Goal: Answer question/provide support: Share knowledge or assist other users

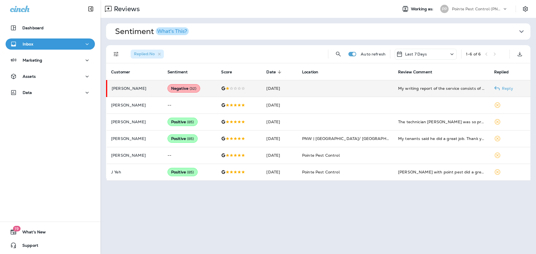
click at [140, 88] on p "[PERSON_NAME]" at bounding box center [135, 88] width 47 height 4
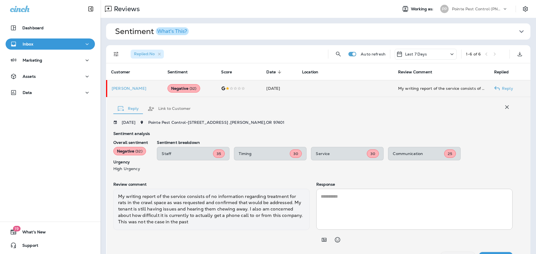
scroll to position [13, 0]
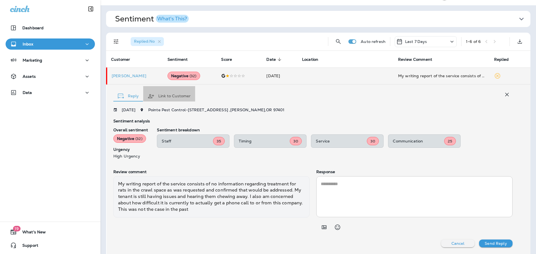
click at [180, 98] on button "Link to Customer" at bounding box center [169, 96] width 52 height 20
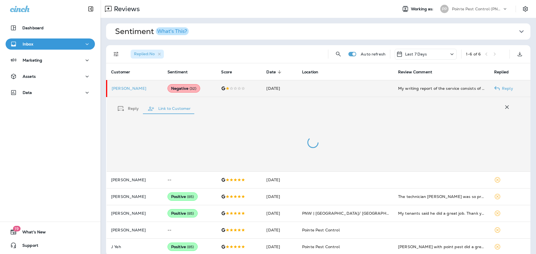
click at [124, 88] on p "[PERSON_NAME]" at bounding box center [135, 88] width 47 height 4
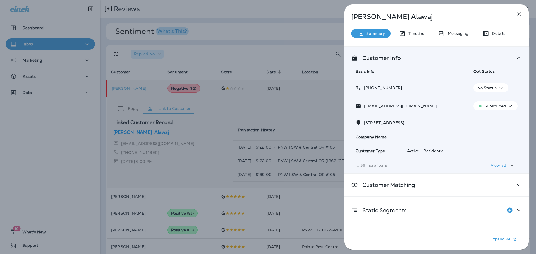
drag, startPoint x: 404, startPoint y: 88, endPoint x: 369, endPoint y: 89, distance: 34.9
click at [369, 89] on div "[PHONE_NUMBER]" at bounding box center [409, 88] width 109 height 6
copy p "[PHONE_NUMBER]"
drag, startPoint x: 410, startPoint y: 106, endPoint x: 364, endPoint y: 107, distance: 46.3
click at [364, 107] on div "[EMAIL_ADDRESS][DOMAIN_NAME]" at bounding box center [409, 106] width 109 height 6
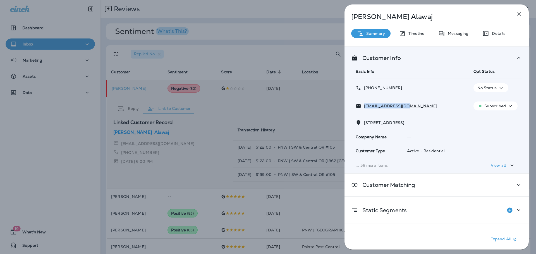
copy p "[EMAIL_ADDRESS][DOMAIN_NAME]"
click at [252, 33] on div "[PERSON_NAME] Alawaj Summary Timeline Messaging Details Customer Info Basic Inf…" at bounding box center [268, 127] width 536 height 254
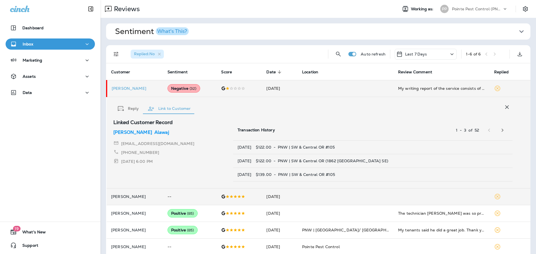
click at [503, 108] on icon "button" at bounding box center [506, 107] width 7 height 7
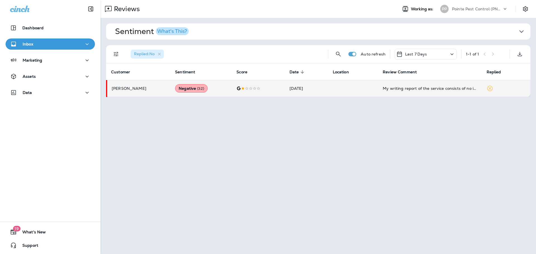
click at [492, 11] on p "Pointe Pest Control (PNW)" at bounding box center [477, 9] width 50 height 4
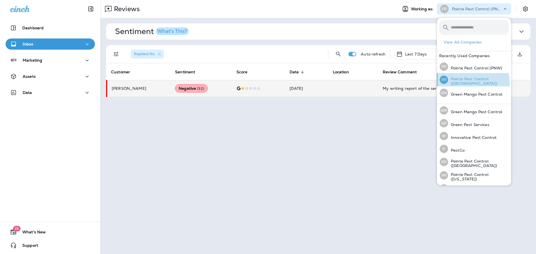
click at [469, 83] on p "Pointe Pest Control ([GEOGRAPHIC_DATA])" at bounding box center [478, 81] width 61 height 9
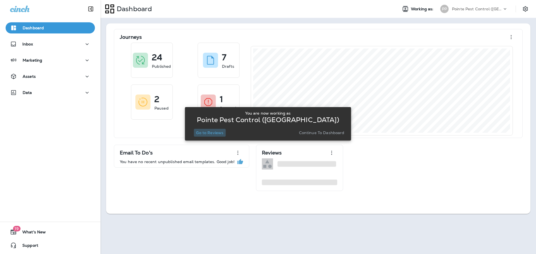
click at [215, 136] on button "Go to Reviews" at bounding box center [210, 133] width 32 height 8
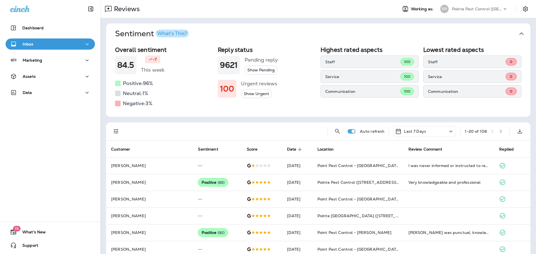
click at [518, 33] on icon "button" at bounding box center [521, 33] width 9 height 9
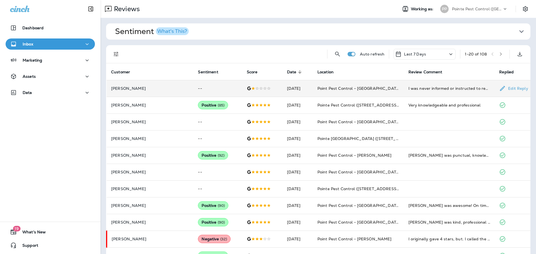
click at [242, 95] on td at bounding box center [262, 88] width 40 height 17
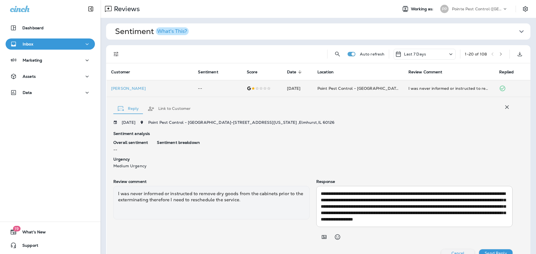
scroll to position [10, 0]
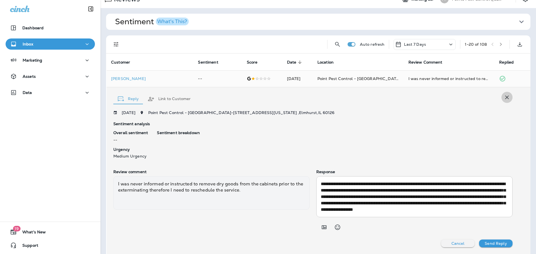
click at [503, 97] on icon "button" at bounding box center [506, 97] width 7 height 7
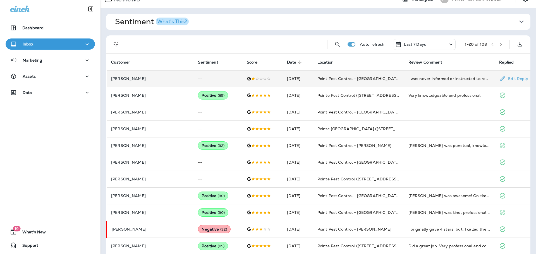
click at [443, 78] on div "I was never informed or instructed to remove dry goods from the cabinets prior …" at bounding box center [449, 79] width 82 height 6
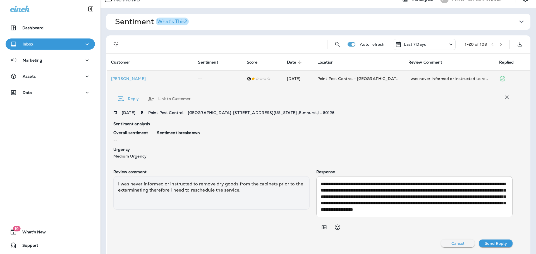
click at [504, 98] on icon "button" at bounding box center [506, 97] width 7 height 7
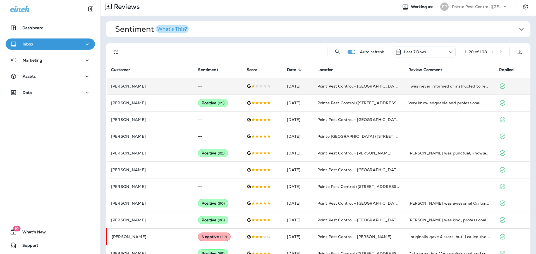
scroll to position [0, 0]
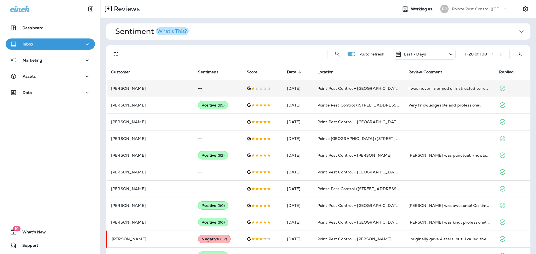
click at [458, 9] on p "Pointe Pest Control ([GEOGRAPHIC_DATA])" at bounding box center [477, 9] width 50 height 4
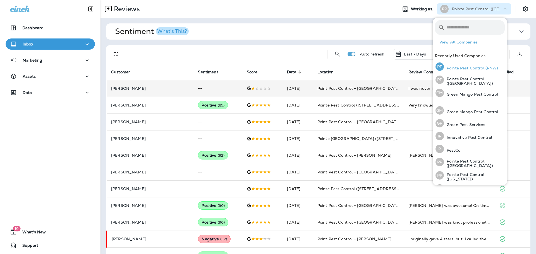
click at [460, 66] on p "Pointe Pest Control (PNW)" at bounding box center [471, 68] width 54 height 4
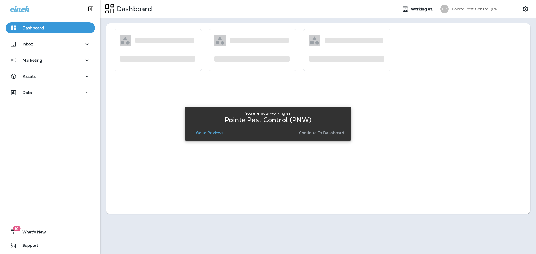
click at [220, 133] on p "Go to Reviews" at bounding box center [209, 133] width 27 height 4
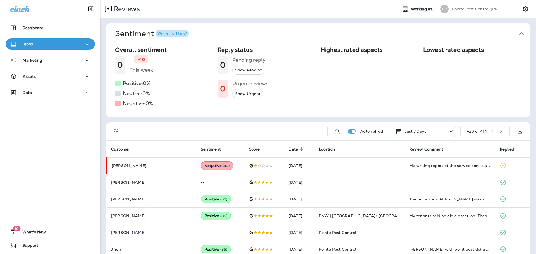
click at [522, 30] on button "Sentiment What's This?" at bounding box center [322, 33] width 424 height 21
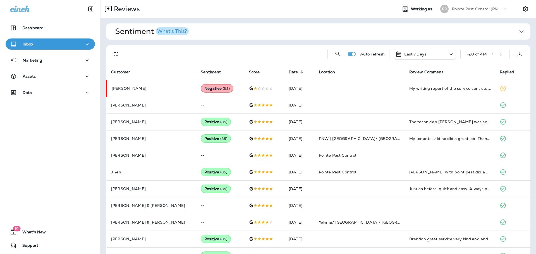
click at [118, 55] on icon "Filters" at bounding box center [116, 54] width 7 height 7
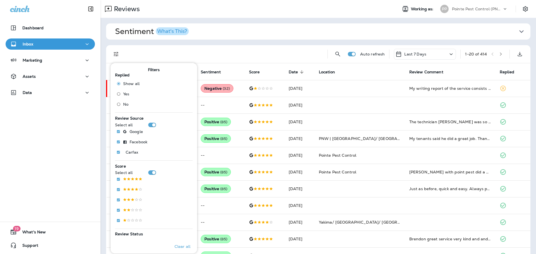
click at [123, 104] on span "No" at bounding box center [125, 104] width 5 height 4
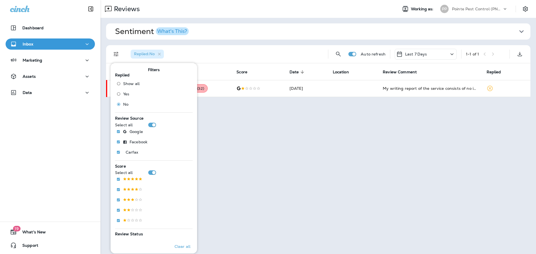
click at [236, 54] on div "Replied : No" at bounding box center [224, 54] width 197 height 18
